Goal: Navigation & Orientation: Understand site structure

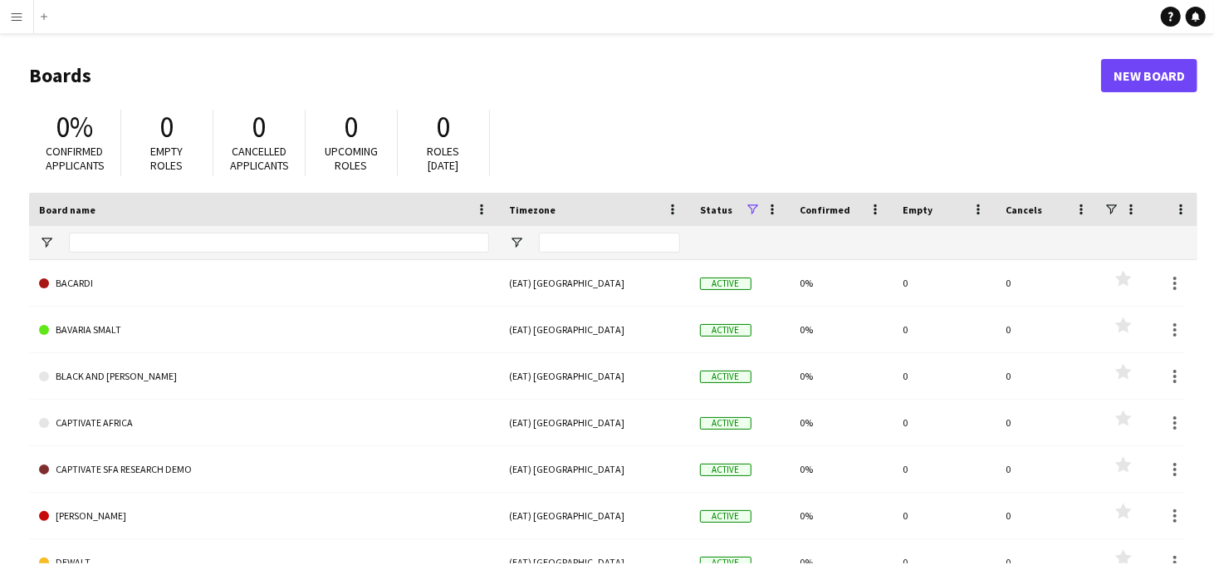
click at [961, 130] on div "0% Confirmed applicants 0 Empty roles 0 Cancelled applicants 0 Upcoming roles 0…" at bounding box center [613, 146] width 1169 height 91
click at [558, 84] on h1 "Boards" at bounding box center [565, 75] width 1072 height 25
click at [16, 13] on app-icon "Menu" at bounding box center [16, 16] width 13 height 13
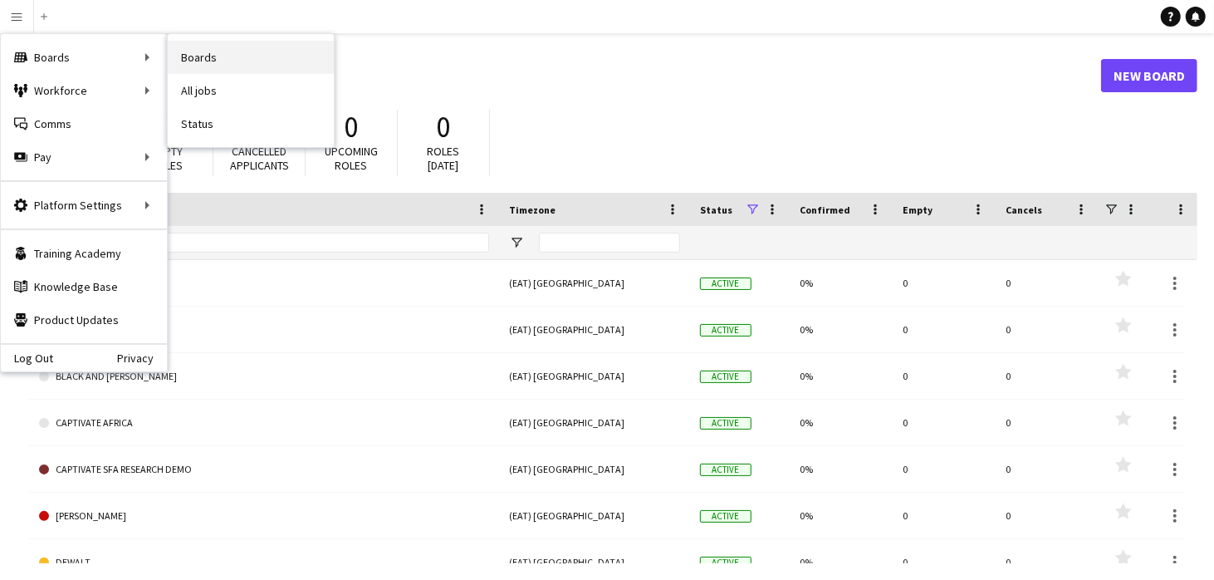
click at [183, 51] on link "Boards" at bounding box center [251, 57] width 166 height 33
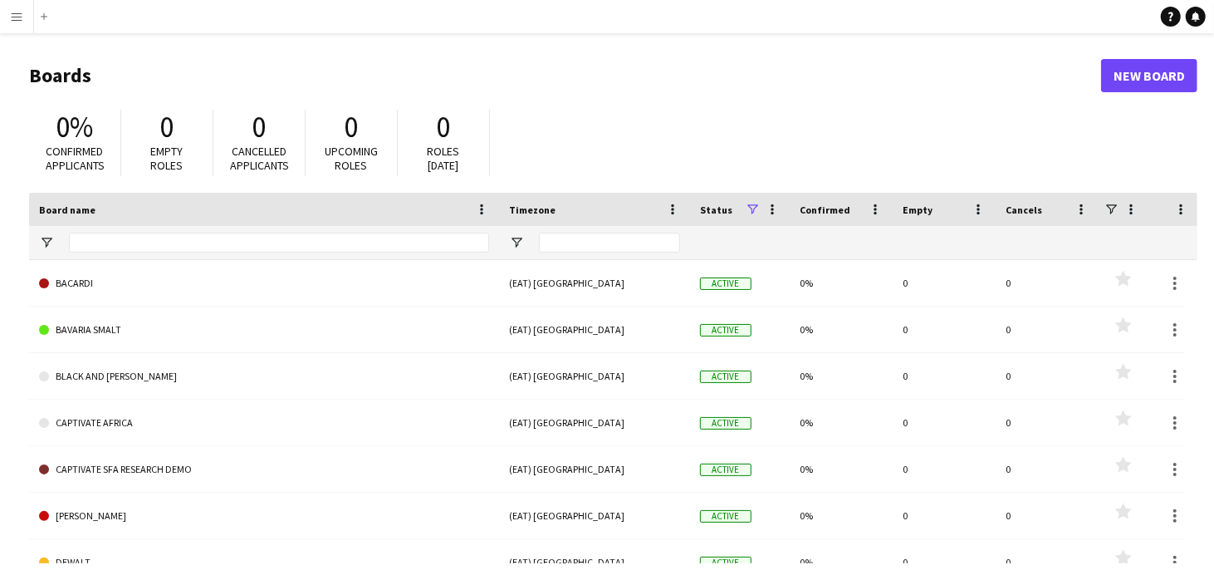
click at [16, 6] on button "Menu" at bounding box center [16, 16] width 33 height 33
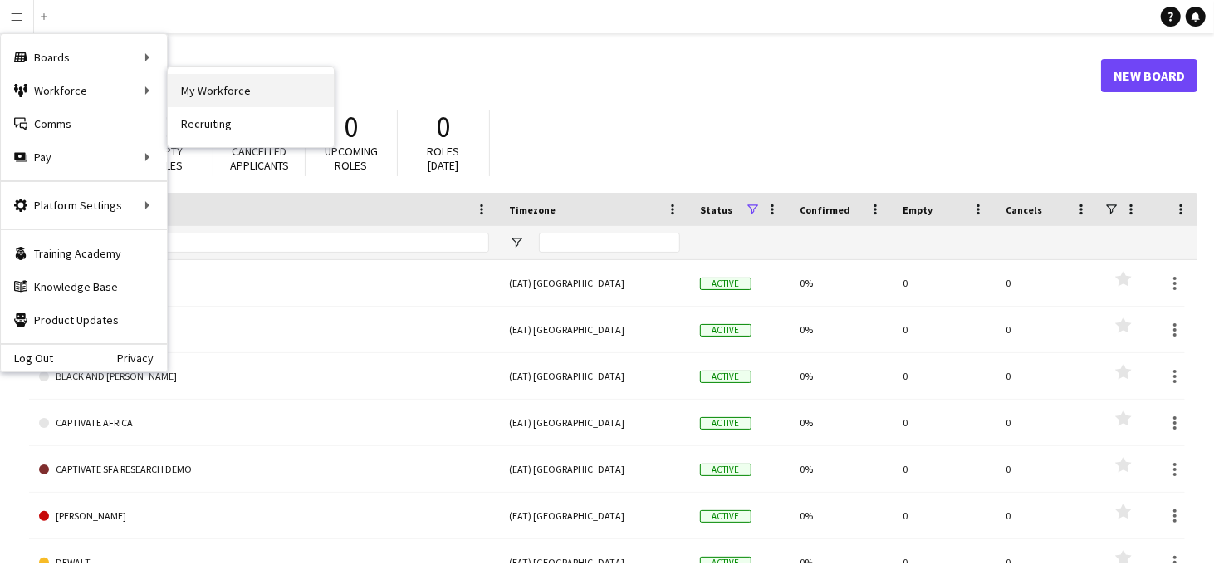
click at [179, 80] on link "My Workforce" at bounding box center [251, 90] width 166 height 33
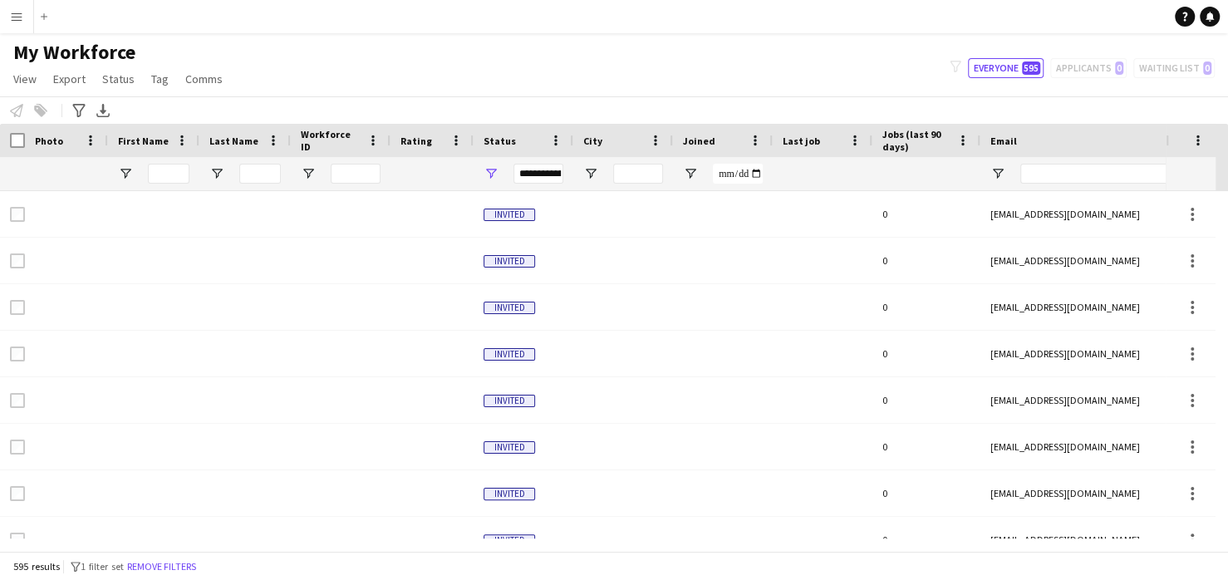
click at [17, 21] on app-icon "Menu" at bounding box center [16, 16] width 13 height 13
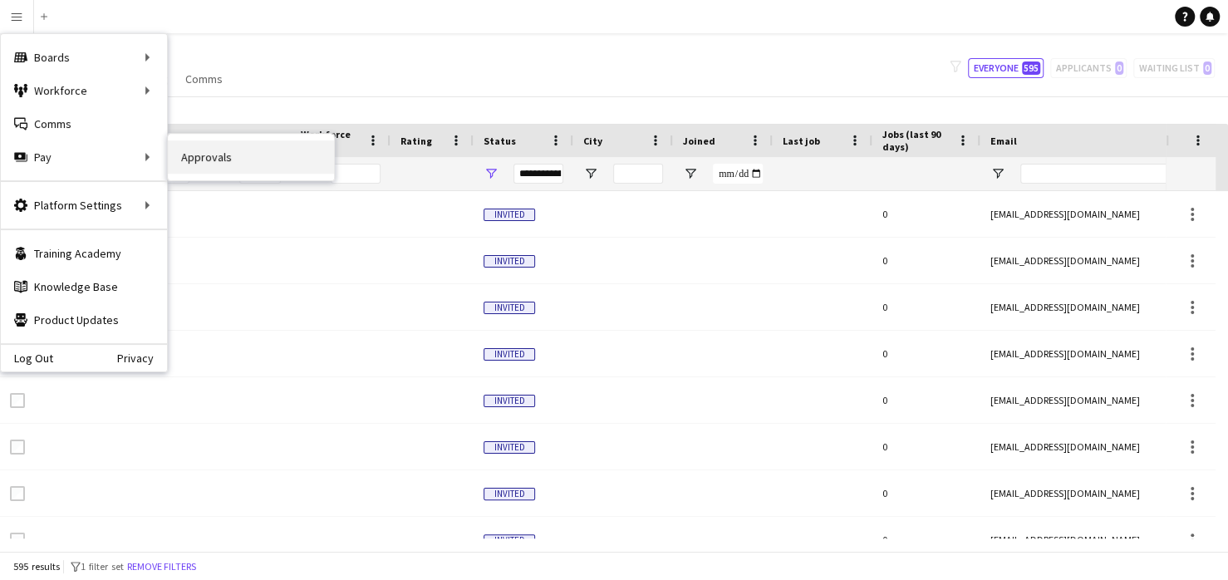
click at [177, 152] on link "Approvals" at bounding box center [251, 156] width 166 height 33
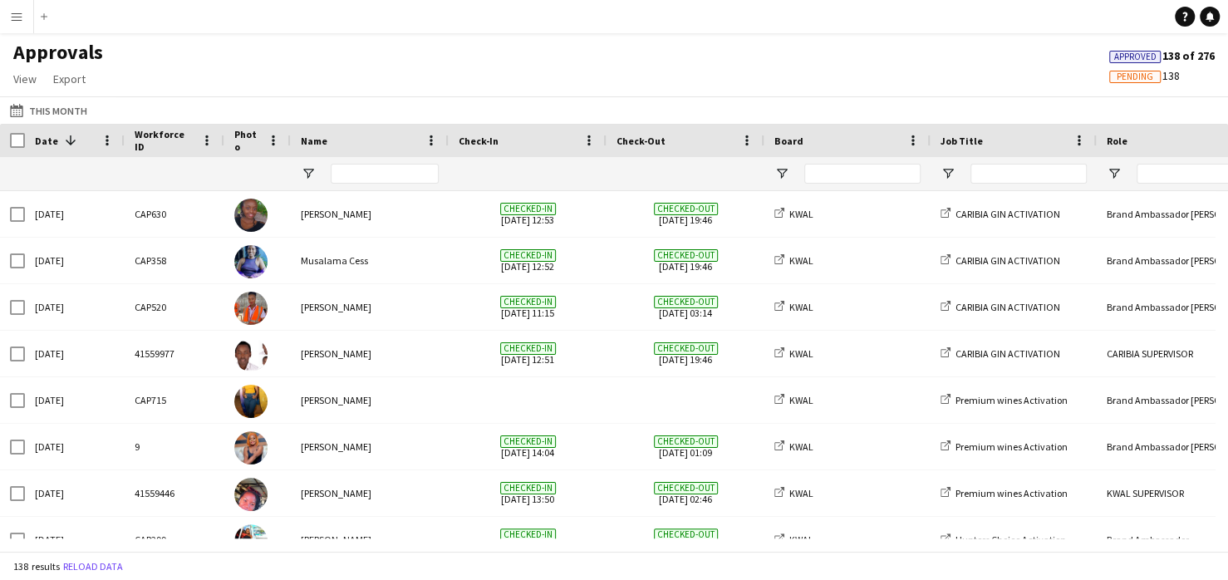
click at [18, 17] on app-icon "Menu" at bounding box center [16, 16] width 13 height 13
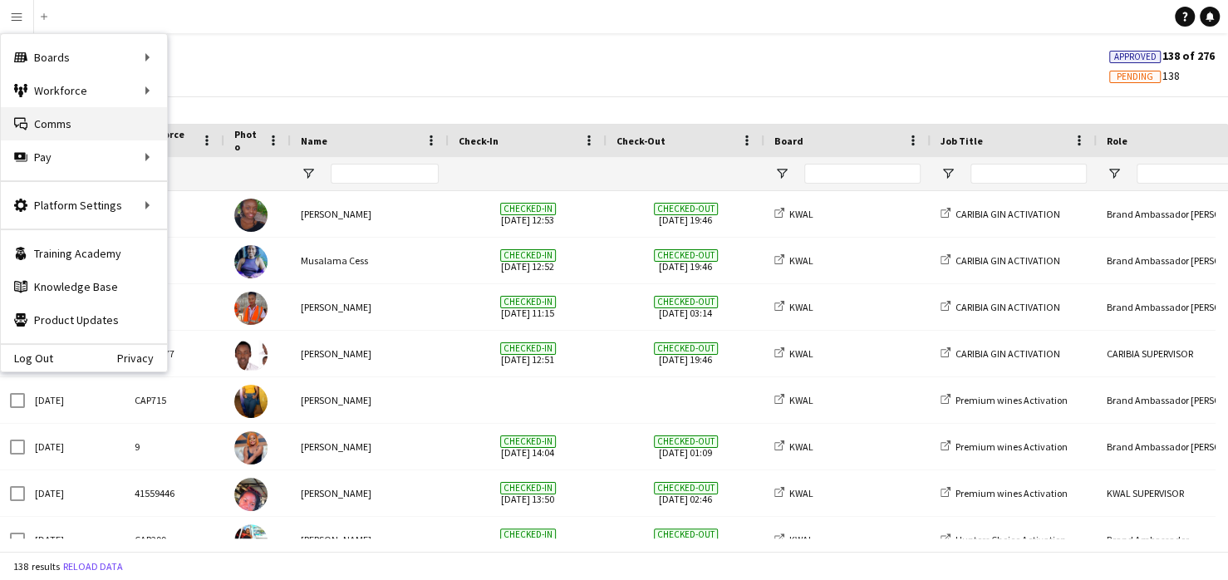
click at [110, 131] on link "Comms Comms" at bounding box center [84, 123] width 166 height 33
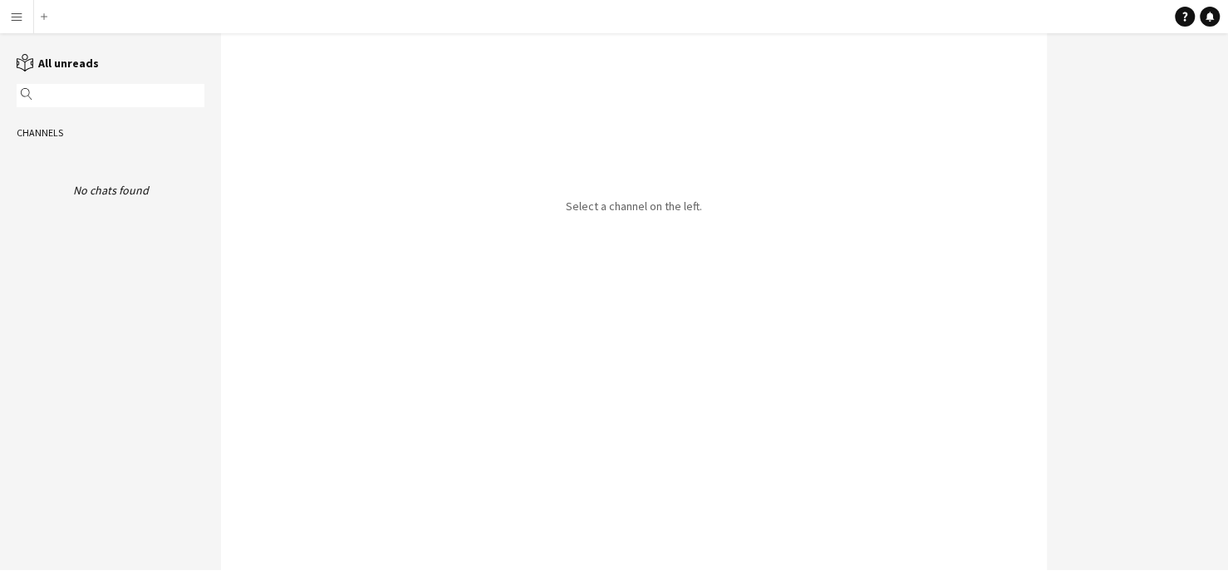
click at [12, 6] on button "Menu" at bounding box center [16, 16] width 33 height 33
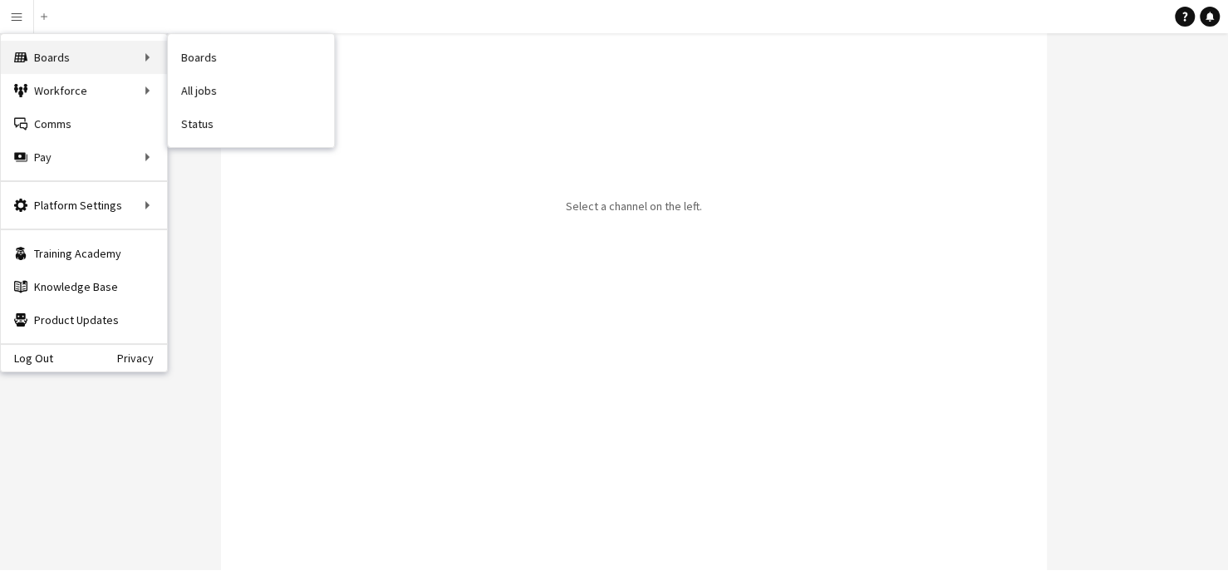
click at [38, 56] on div "Boards Boards" at bounding box center [84, 57] width 166 height 33
click at [140, 45] on div "Boards Boards" at bounding box center [84, 57] width 166 height 33
click at [147, 56] on div "Boards Boards" at bounding box center [84, 57] width 166 height 33
click at [237, 110] on div "Select a channel on the left." at bounding box center [634, 301] width 826 height 537
